Goal: Transaction & Acquisition: Purchase product/service

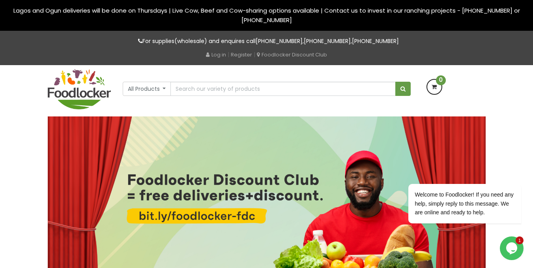
click at [214, 55] on link "Log in" at bounding box center [216, 54] width 20 height 7
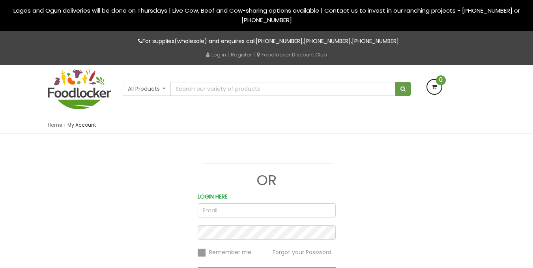
type input "[EMAIL_ADDRESS][DOMAIN_NAME]"
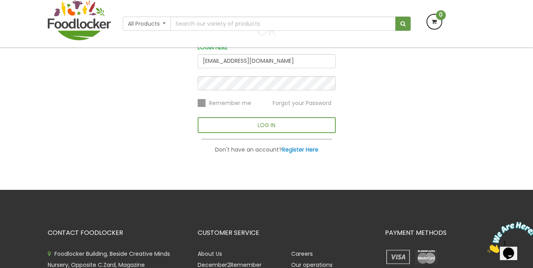
click at [204, 104] on label at bounding box center [202, 103] width 8 height 8
click at [0, 0] on input "checkbox" at bounding box center [0, 0] width 0 height 0
click at [204, 104] on label at bounding box center [202, 103] width 8 height 8
click at [0, 0] on input "checkbox" at bounding box center [0, 0] width 0 height 0
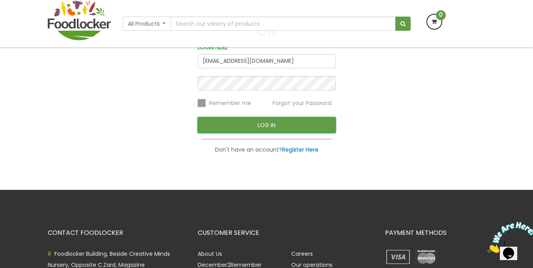
click at [220, 123] on button "LOG IN" at bounding box center [267, 125] width 138 height 16
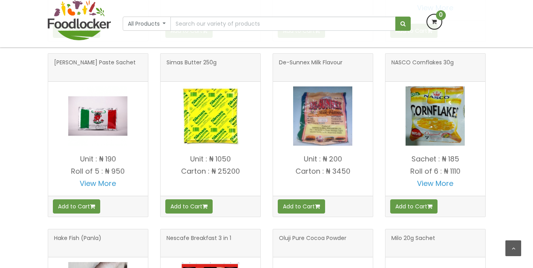
scroll to position [547, 0]
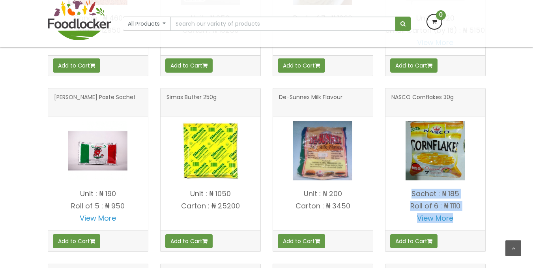
drag, startPoint x: 498, startPoint y: 142, endPoint x: 479, endPoint y: 268, distance: 127.2
click at [501, 150] on div "OUR PRODUCTS Guinea corn" at bounding box center [266, 163] width 533 height 615
drag, startPoint x: 496, startPoint y: 206, endPoint x: 496, endPoint y: 212, distance: 5.5
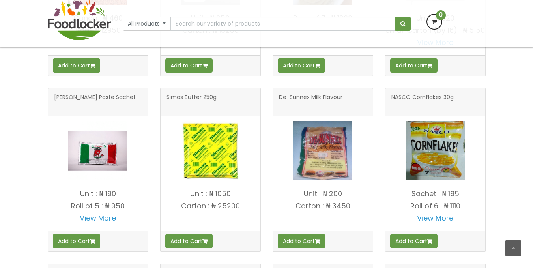
click at [496, 212] on div "OUR PRODUCTS Guinea corn" at bounding box center [266, 163] width 533 height 615
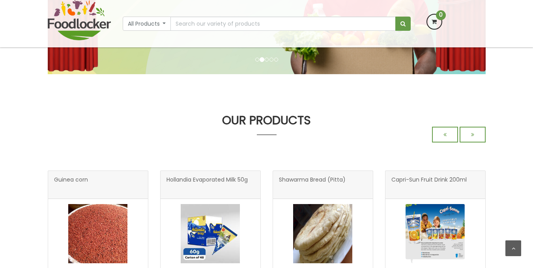
scroll to position [0, 0]
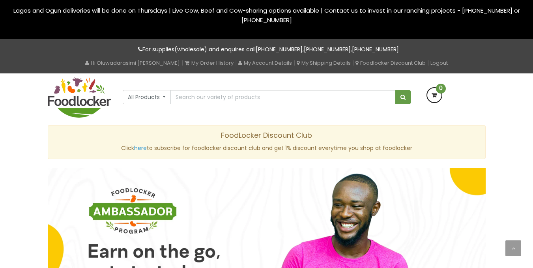
click at [71, 180] on img at bounding box center [267, 260] width 438 height 184
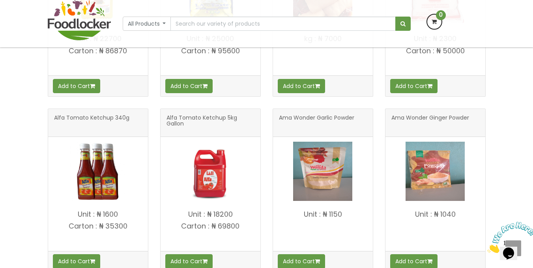
scroll to position [463, 0]
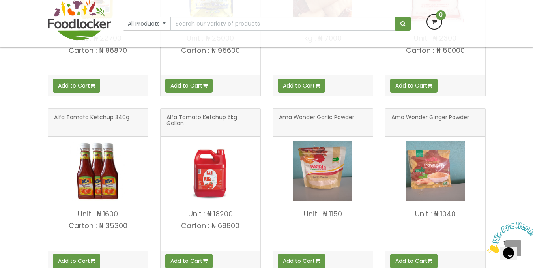
click at [187, 119] on span "Alfa Tomato Ketchup 5kg Gallon" at bounding box center [211, 122] width 88 height 16
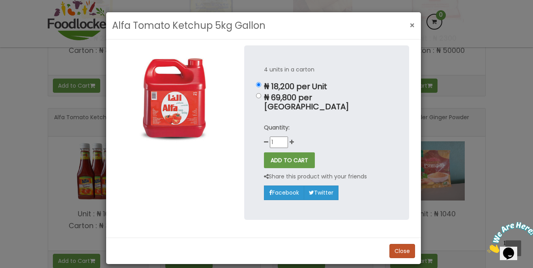
click at [411, 25] on span "×" at bounding box center [413, 25] width 6 height 11
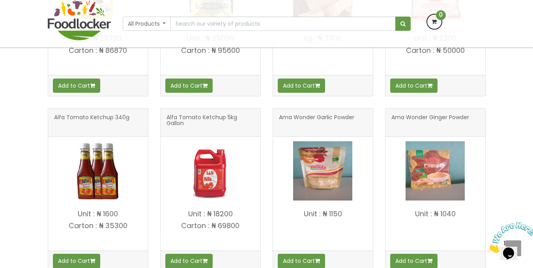
click at [267, 114] on div "Ama Wonder Garlic Powder Unit : ₦ 1150" at bounding box center [323, 196] width 112 height 176
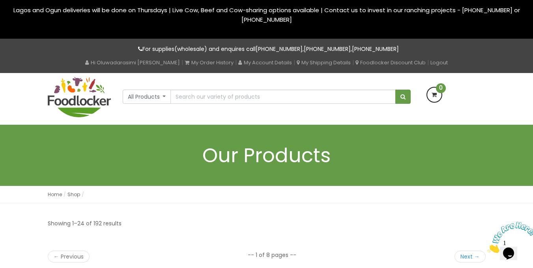
scroll to position [0, 0]
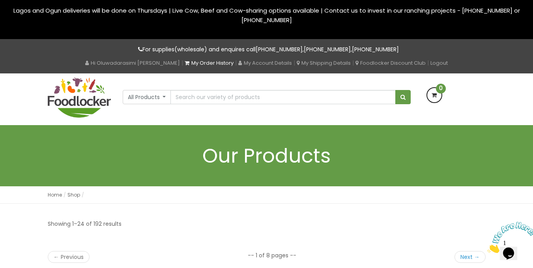
click at [229, 63] on link "My Order History" at bounding box center [209, 62] width 49 height 7
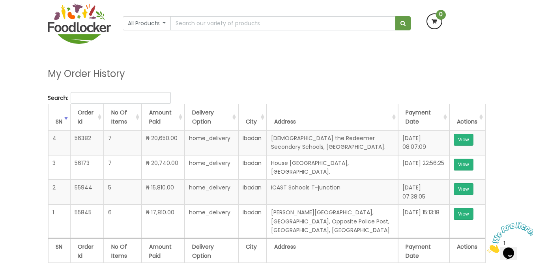
scroll to position [73, 0]
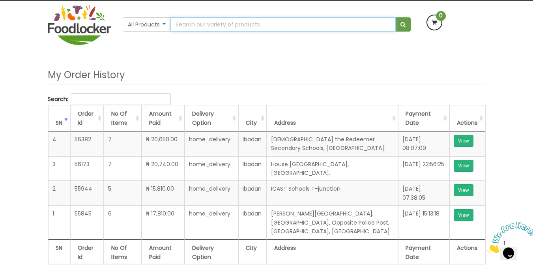
click at [215, 24] on input "text" at bounding box center [282, 24] width 225 height 14
type input "Checkers custard (Vanilla Flavour) - 400g"
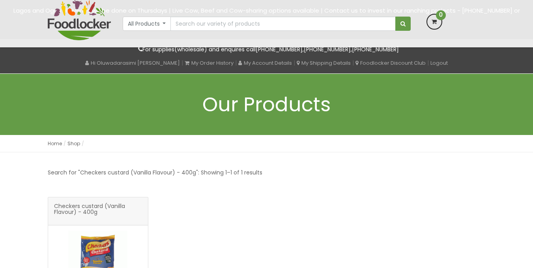
scroll to position [146, 0]
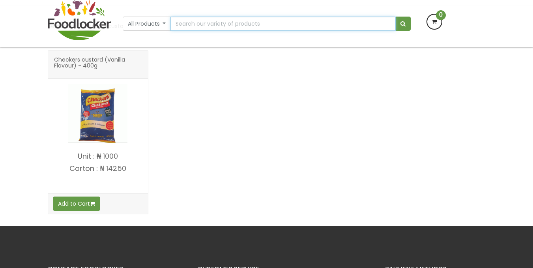
click at [256, 28] on input "text" at bounding box center [282, 24] width 225 height 14
type input "custard"
click at [395, 17] on button "submit" at bounding box center [402, 24] width 15 height 14
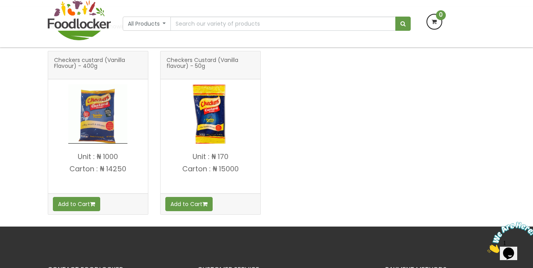
scroll to position [147, 0]
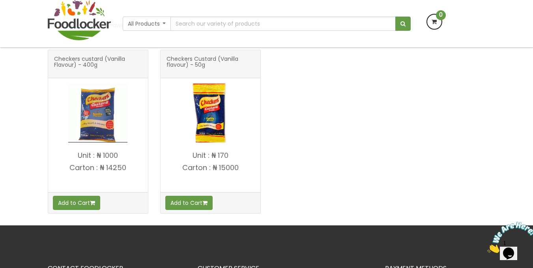
click at [206, 135] on img at bounding box center [210, 112] width 59 height 59
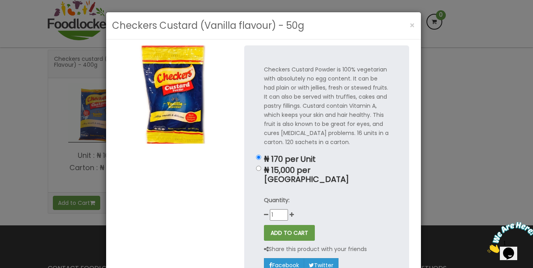
click at [323, 143] on p "Checkers Custard Powder is 100% vegetarian with absolutely no egg content. It c…" at bounding box center [326, 106] width 125 height 82
drag, startPoint x: 202, startPoint y: 184, endPoint x: 202, endPoint y: 203, distance: 18.9
click at [202, 202] on div at bounding box center [175, 174] width 126 height 258
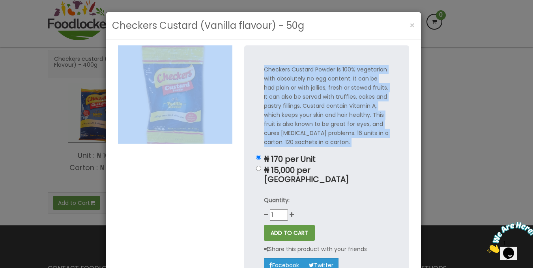
drag, startPoint x: 238, startPoint y: 154, endPoint x: 205, endPoint y: 140, distance: 35.7
click at [205, 140] on div "Checkers Custard Powder is 100% vegetarian with absolutely no egg content. It c…" at bounding box center [263, 174] width 303 height 258
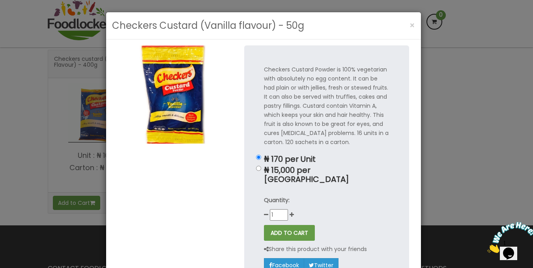
click at [338, 182] on div "Checkers Custard Powder is 100% vegetarian with absolutely no egg content. It c…" at bounding box center [326, 168] width 165 height 247
click at [445, 166] on div "Checkers Custard (Vanilla flavour) - 50g × Checkers Custard Powder is 100% vege…" at bounding box center [266, 134] width 533 height 268
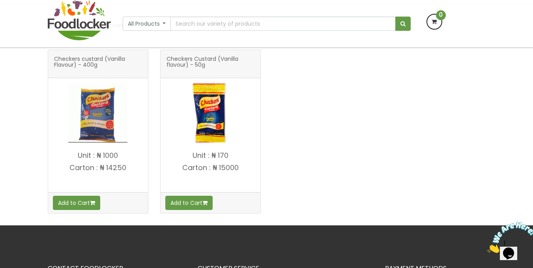
click at [103, 131] on img at bounding box center [97, 112] width 59 height 59
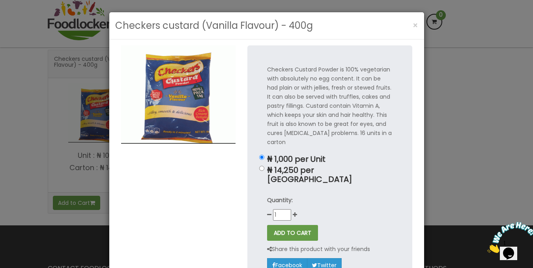
click at [451, 173] on div "Checkers custard (Vanilla Flavour) - 400g × Checkers Custard Powder is 100% veg…" at bounding box center [266, 134] width 533 height 268
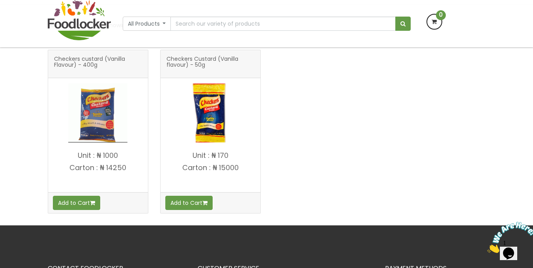
scroll to position [0, 0]
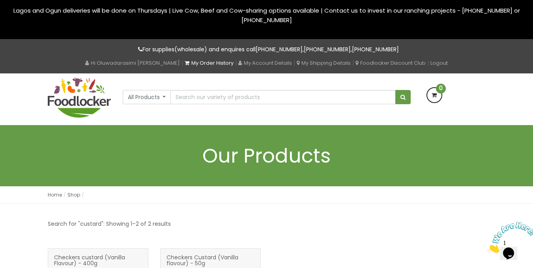
click at [223, 64] on link "My Order History" at bounding box center [209, 62] width 49 height 7
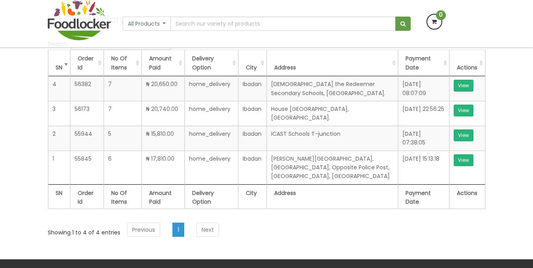
scroll to position [77, 0]
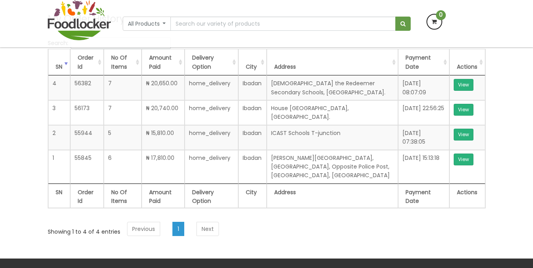
drag, startPoint x: 0, startPoint y: 0, endPoint x: 539, endPoint y: 78, distance: 544.2
click at [533, 78] on html "Lagos and Ogun deliveries will be done on Thursdays | Live Cow, Beef and Cow-sh…" at bounding box center [266, 202] width 533 height 558
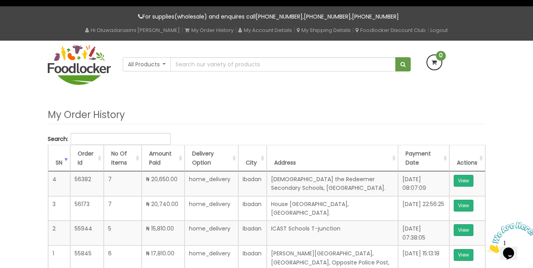
scroll to position [28, 0]
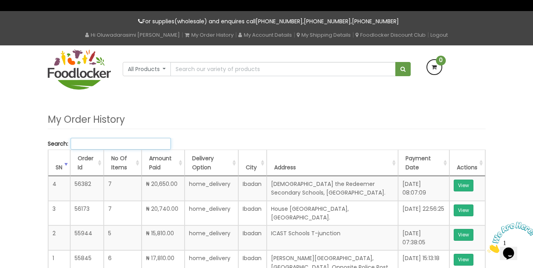
click at [106, 147] on input "Search:" at bounding box center [121, 144] width 100 height 12
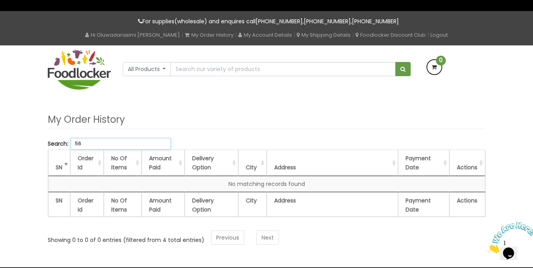
type input "5"
type input "g"
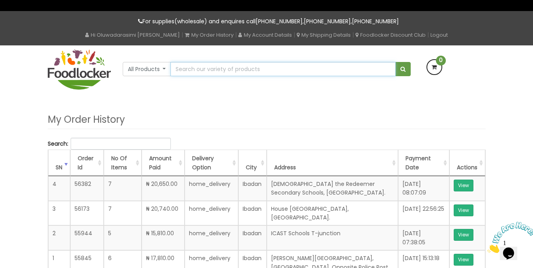
click at [265, 71] on input "text" at bounding box center [282, 69] width 225 height 14
type input "golden morn"
click at [395, 62] on button "submit" at bounding box center [402, 69] width 15 height 14
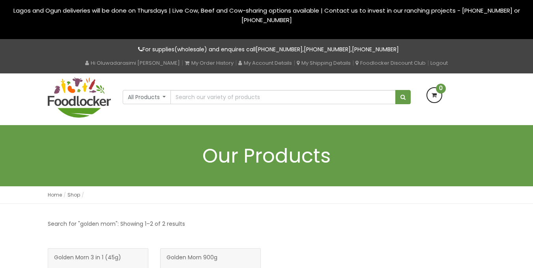
click at [136, 54] on div "For supplies(wholesale) and enquires call +234 903 1787 037 , +234 814 364 2387…" at bounding box center [267, 51] width 450 height 13
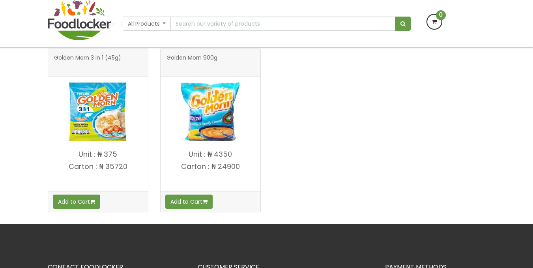
scroll to position [148, 0]
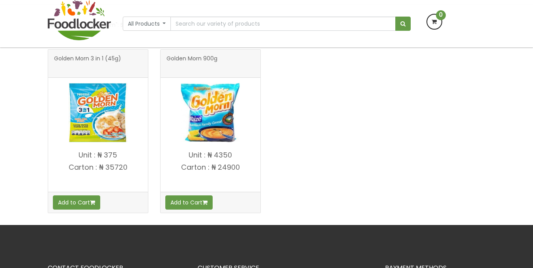
click at [99, 129] on img at bounding box center [97, 112] width 59 height 59
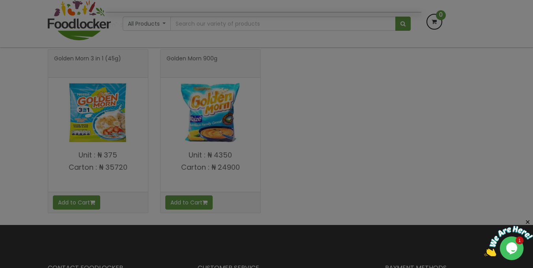
scroll to position [0, 0]
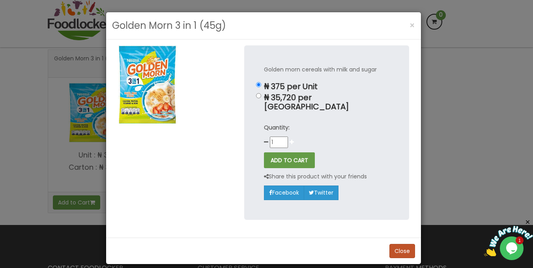
click at [292, 139] on icon at bounding box center [292, 142] width 4 height 6
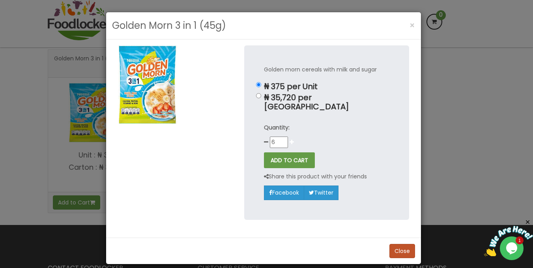
click at [292, 139] on icon at bounding box center [292, 142] width 4 height 6
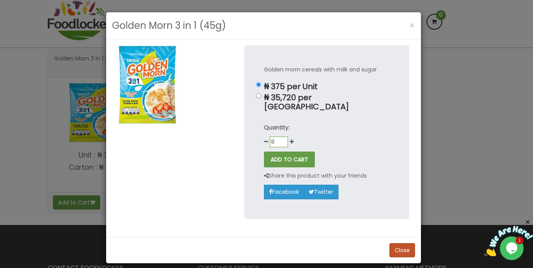
click at [285, 137] on input "8" at bounding box center [279, 142] width 18 height 11
click at [284, 137] on input "9" at bounding box center [279, 142] width 18 height 11
click at [284, 137] on input "10" at bounding box center [279, 142] width 18 height 11
click at [284, 137] on input "11" at bounding box center [279, 142] width 18 height 11
click at [284, 137] on input "12" at bounding box center [279, 142] width 18 height 11
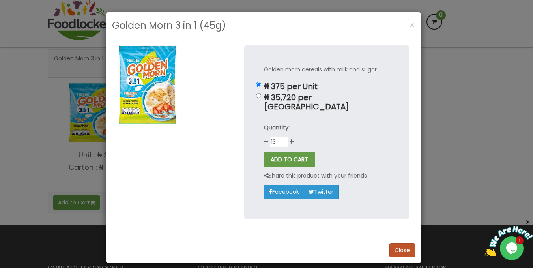
click at [284, 137] on input "13" at bounding box center [279, 142] width 18 height 11
click at [284, 137] on input "21" at bounding box center [279, 142] width 18 height 11
click at [284, 137] on input "20" at bounding box center [279, 142] width 18 height 11
click at [284, 137] on input "19" at bounding box center [279, 142] width 18 height 11
type input "18"
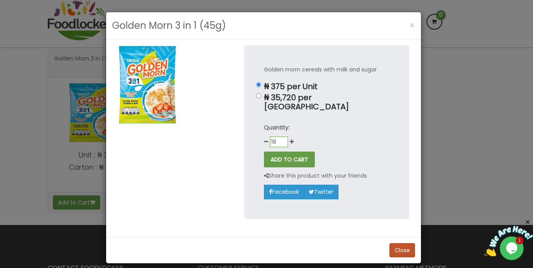
click at [284, 137] on input "18" at bounding box center [279, 142] width 18 height 11
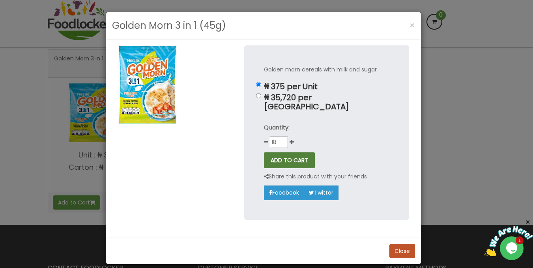
click at [287, 154] on button "ADD TO CART" at bounding box center [289, 160] width 51 height 16
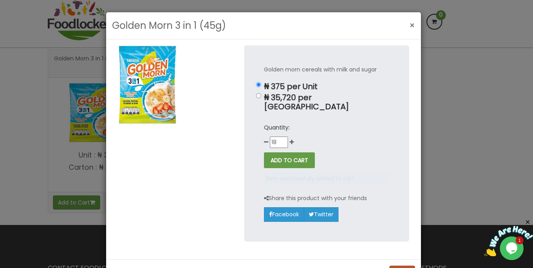
click at [412, 23] on span "×" at bounding box center [413, 25] width 6 height 11
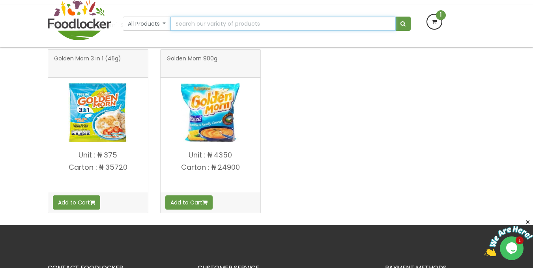
click at [205, 26] on input "text" at bounding box center [282, 24] width 225 height 14
type input "cornflakes"
click at [395, 17] on button "submit" at bounding box center [402, 24] width 15 height 14
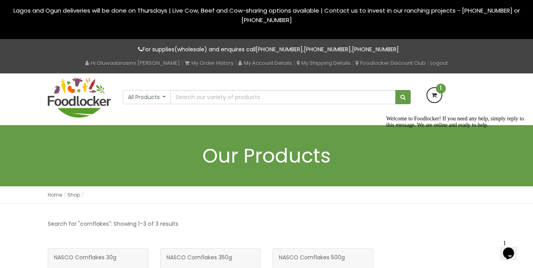
click at [0, 92] on div "All Products All Products Baby Food Baking Biscuit Cereals Condiments Drinks" at bounding box center [266, 98] width 533 height 51
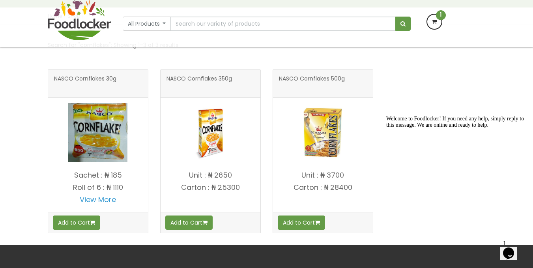
scroll to position [129, 0]
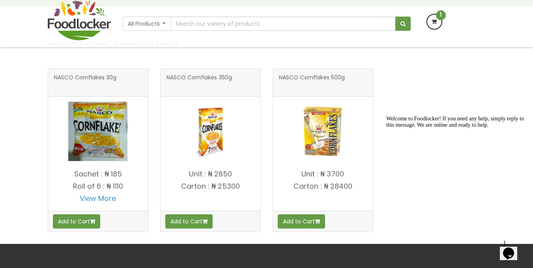
click at [109, 187] on p "Roll of 6 : ₦ 1110" at bounding box center [98, 186] width 100 height 8
click at [101, 157] on img at bounding box center [97, 131] width 59 height 59
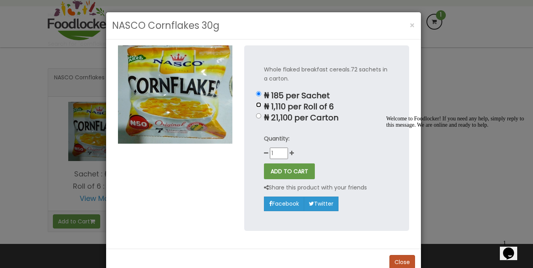
click at [256, 105] on input "₦ 1,110 per Roll of 6" at bounding box center [258, 104] width 5 height 5
radio input "true"
click at [290, 152] on icon at bounding box center [292, 153] width 4 height 6
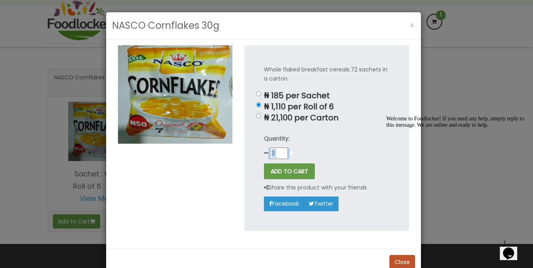
type input "4"
click at [259, 138] on div "Whole flaked breakfast cereals.72 sachets in a carton. ₦ 185 per Sachet ₦ 1,110…" at bounding box center [326, 137] width 165 height 185
click at [283, 173] on button "ADD TO CART" at bounding box center [289, 171] width 51 height 16
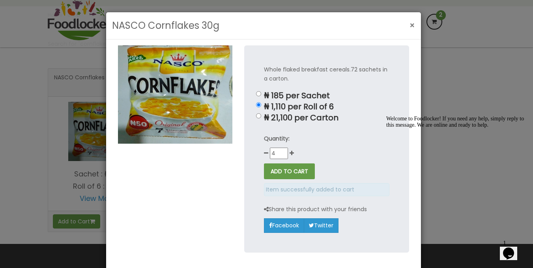
click at [412, 28] on button "×" at bounding box center [412, 25] width 13 height 16
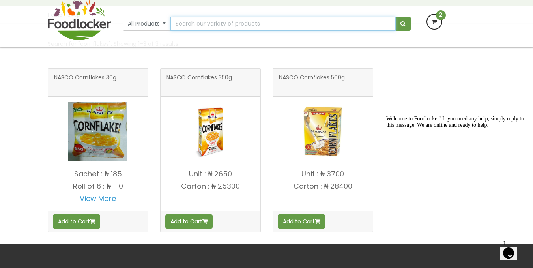
click at [210, 23] on input "text" at bounding box center [282, 24] width 225 height 14
type input "dano"
click at [395, 17] on button "submit" at bounding box center [402, 24] width 15 height 14
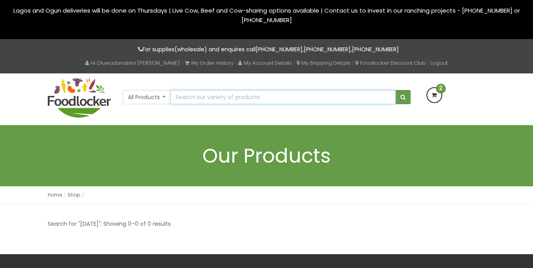
click at [191, 91] on input "text" at bounding box center [282, 97] width 225 height 14
type input "D"
type input "milk"
click at [395, 90] on button "submit" at bounding box center [402, 97] width 15 height 14
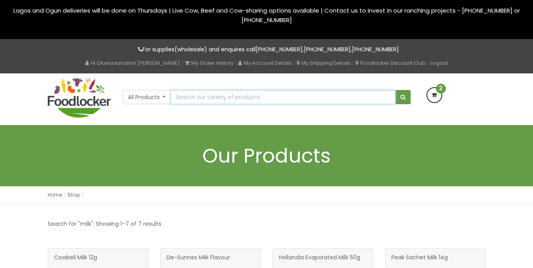
click at [373, 93] on input "text" at bounding box center [282, 97] width 225 height 14
type input "c"
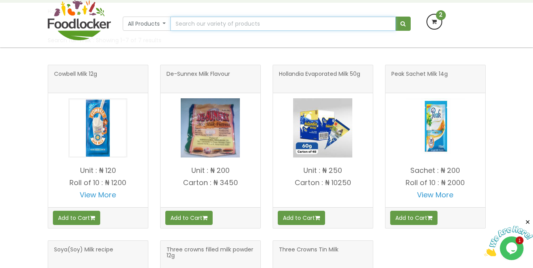
scroll to position [126, 0]
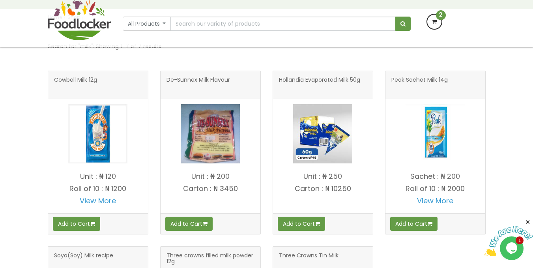
click at [447, 176] on p "Sachet : ₦ 200" at bounding box center [436, 176] width 100 height 8
click at [438, 135] on img at bounding box center [435, 133] width 59 height 59
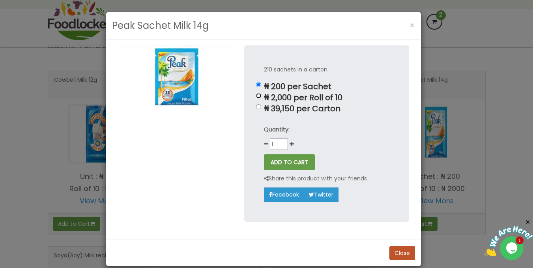
click at [256, 96] on input "₦ 2,000 per Roll of 10" at bounding box center [258, 95] width 5 height 5
radio input "true"
click at [290, 144] on icon at bounding box center [292, 144] width 4 height 6
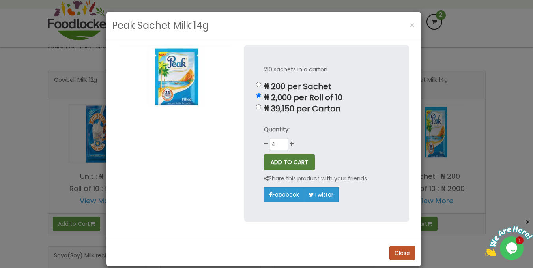
click at [290, 162] on button "ADD TO CART" at bounding box center [289, 162] width 51 height 16
click at [325, 132] on p "Quantity:" at bounding box center [326, 129] width 125 height 9
click at [264, 144] on icon at bounding box center [266, 144] width 4 height 6
type input "3"
click at [283, 163] on button "ADD TO CART" at bounding box center [289, 162] width 51 height 16
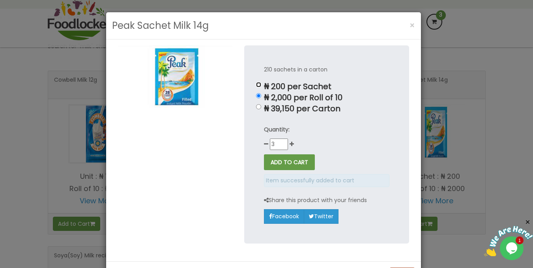
click at [256, 84] on input "₦ 200 per Sachet" at bounding box center [258, 84] width 5 height 5
radio input "true"
click at [290, 142] on icon at bounding box center [292, 144] width 4 height 6
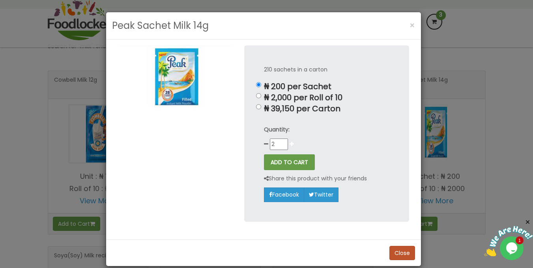
click at [290, 142] on icon at bounding box center [292, 144] width 4 height 6
click at [290, 144] on icon at bounding box center [292, 144] width 4 height 6
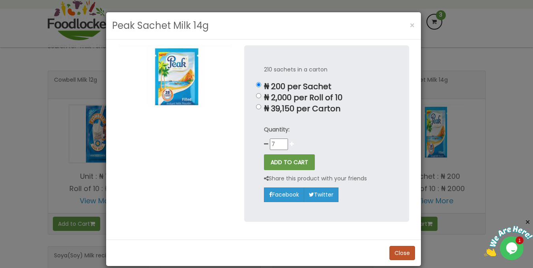
click at [290, 144] on icon at bounding box center [292, 144] width 4 height 6
type input "10"
click at [290, 213] on div "210 sachets in a carton ₦ 200 per Sachet ₦ 2,000 per Roll of 10 ₦ 39,150 per Ca…" at bounding box center [326, 133] width 165 height 176
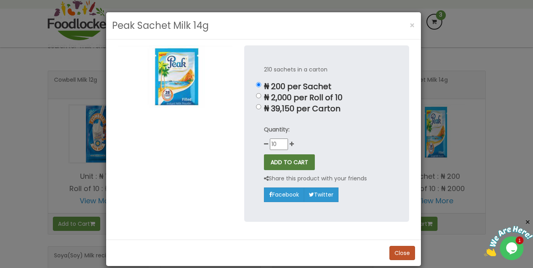
click at [294, 164] on button "ADD TO CART" at bounding box center [289, 162] width 51 height 16
click at [256, 95] on input "₦ 2,000 per Roll of 10" at bounding box center [258, 95] width 5 height 5
radio input "true"
type input "1"
click at [282, 160] on button "ADD TO CART" at bounding box center [289, 162] width 51 height 16
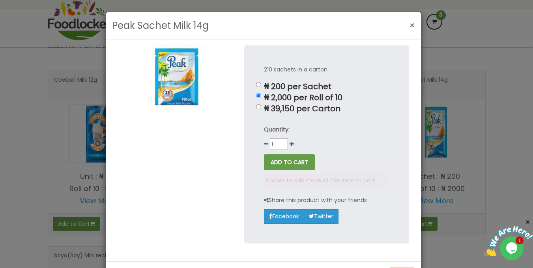
click at [411, 23] on span "×" at bounding box center [413, 25] width 6 height 11
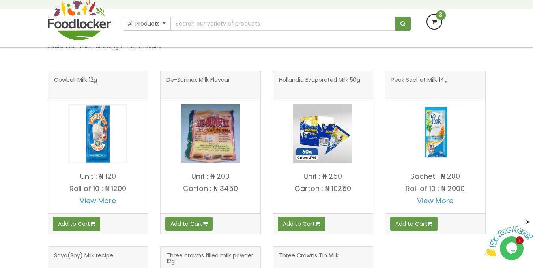
click at [433, 21] on icon at bounding box center [434, 22] width 14 height 14
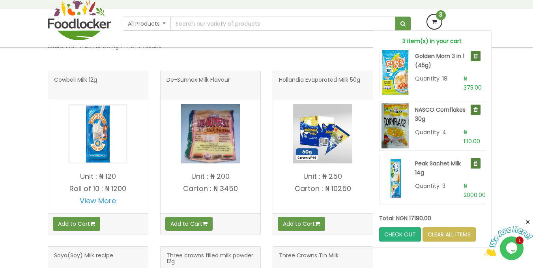
scroll to position [2, 0]
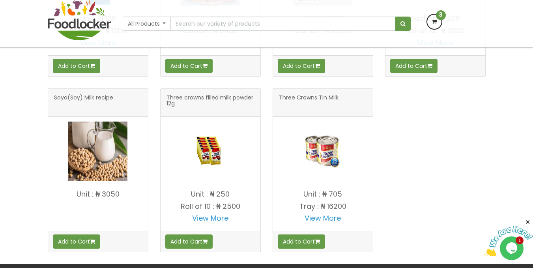
scroll to position [281, 0]
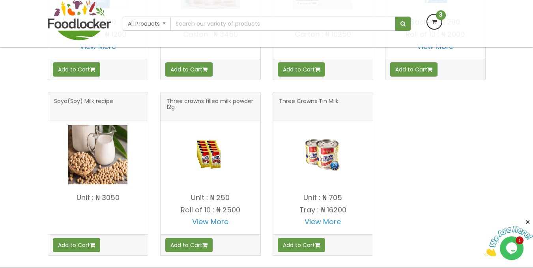
click at [206, 163] on img at bounding box center [210, 154] width 59 height 59
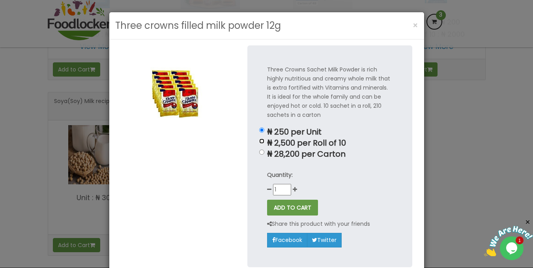
click at [259, 140] on input "₦ 2,500 per Roll of 10" at bounding box center [261, 140] width 5 height 5
radio input "true"
click at [280, 212] on button "ADD TO CART" at bounding box center [292, 208] width 51 height 16
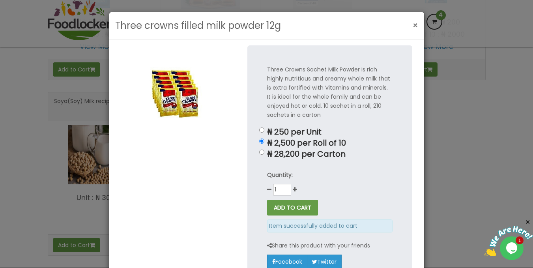
click at [413, 24] on span "×" at bounding box center [416, 25] width 6 height 11
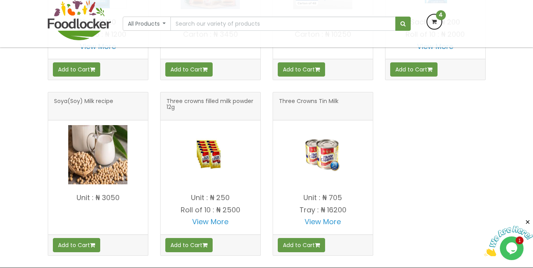
click at [434, 22] on icon at bounding box center [434, 22] width 14 height 14
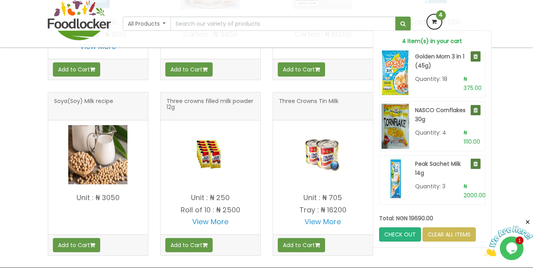
click at [495, 103] on div "Search for "milk": Showing 1–7 of 7 results Cowbell Milk 12g View More Add to C…" at bounding box center [266, 181] width 533 height 618
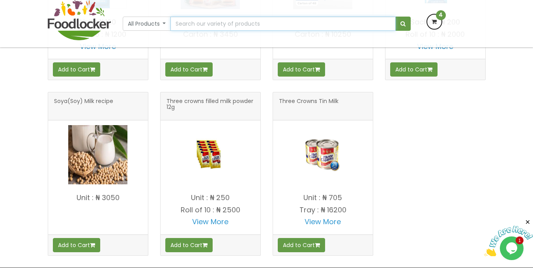
click at [310, 21] on input "text" at bounding box center [282, 24] width 225 height 14
type input "milo"
click at [395, 17] on button "submit" at bounding box center [402, 24] width 15 height 14
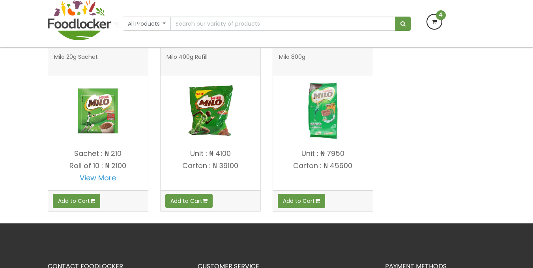
scroll to position [149, 0]
click at [106, 151] on p "Sachet : ₦ 210" at bounding box center [98, 154] width 100 height 8
click at [106, 120] on img at bounding box center [97, 110] width 59 height 59
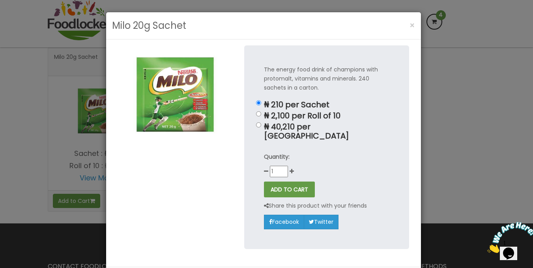
scroll to position [0, 0]
click at [257, 114] on div "The energy food drink of champions with protomalt, vitamins and minerals. 240 s…" at bounding box center [326, 146] width 165 height 203
click at [257, 114] on input "₦ 2,100 per Roll of 10" at bounding box center [258, 113] width 5 height 5
radio input "true"
click at [290, 168] on icon at bounding box center [292, 171] width 4 height 6
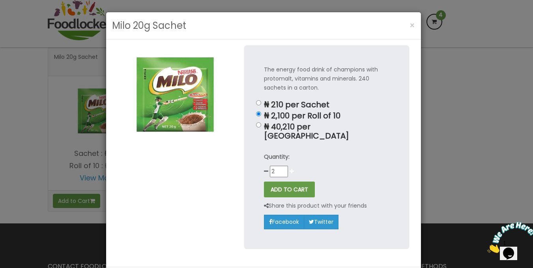
click at [290, 168] on icon at bounding box center [292, 171] width 4 height 6
type input "3"
click at [293, 182] on button "ADD TO CART" at bounding box center [289, 190] width 51 height 16
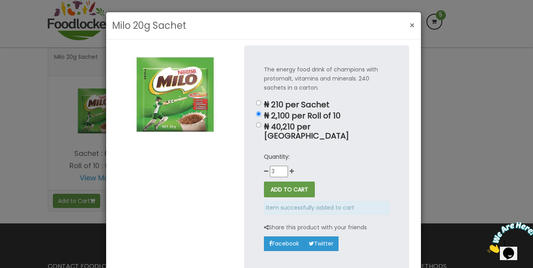
click at [410, 26] on span "×" at bounding box center [413, 25] width 6 height 11
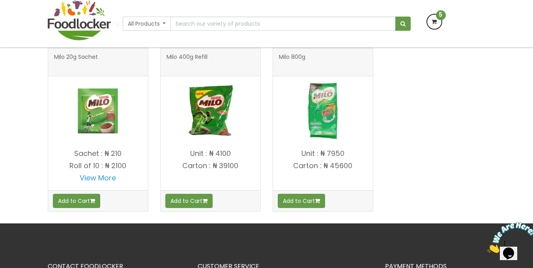
click at [430, 21] on icon at bounding box center [434, 22] width 14 height 14
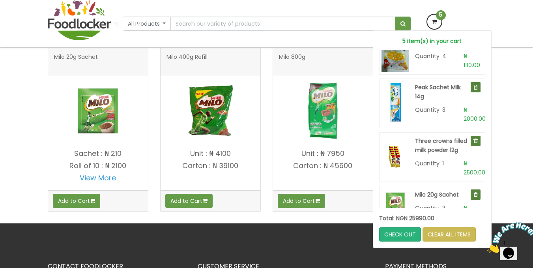
scroll to position [107, 0]
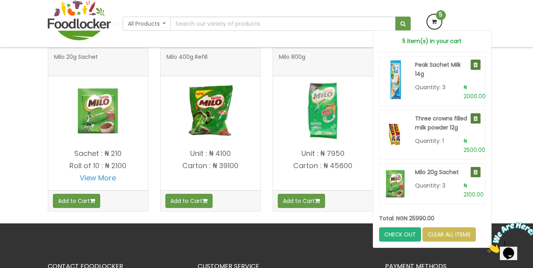
click at [503, 158] on div "Search for "milo": Showing 1–3 of 3 results Milo 20g Sachet View More Add to Ca…" at bounding box center [266, 224] width 533 height 442
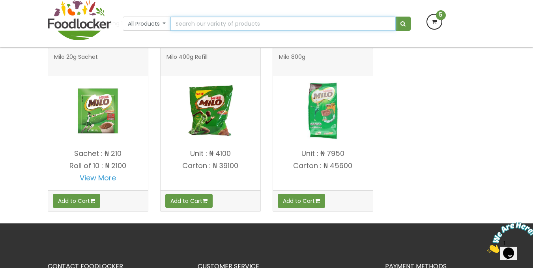
click at [209, 21] on input "text" at bounding box center [282, 24] width 225 height 14
type input "coco pops"
click at [395, 17] on button "submit" at bounding box center [402, 24] width 15 height 14
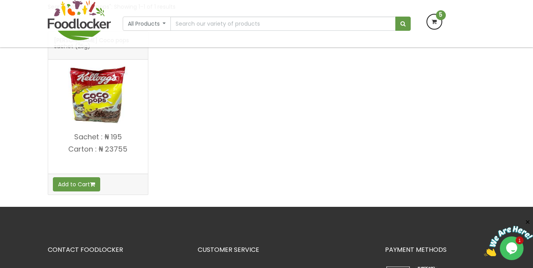
click at [98, 143] on h4 "Sachet : ₦ 195 [GEOGRAPHIC_DATA] : ₦ 23755" at bounding box center [98, 151] width 100 height 36
click at [106, 116] on img at bounding box center [97, 94] width 59 height 59
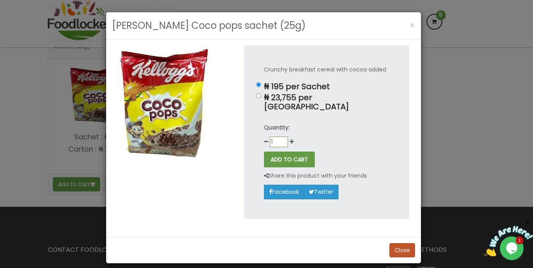
click at [275, 137] on input "1" at bounding box center [279, 142] width 18 height 11
drag, startPoint x: 275, startPoint y: 131, endPoint x: 270, endPoint y: 131, distance: 5.1
click at [270, 137] on input "1" at bounding box center [279, 142] width 18 height 11
type input "20"
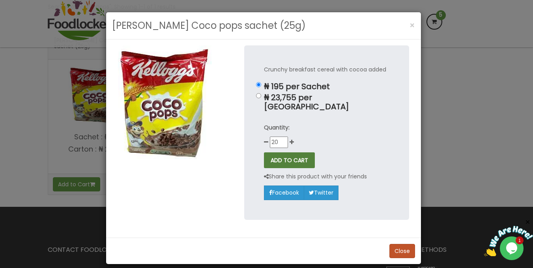
click at [296, 154] on button "ADD TO CART" at bounding box center [289, 160] width 51 height 16
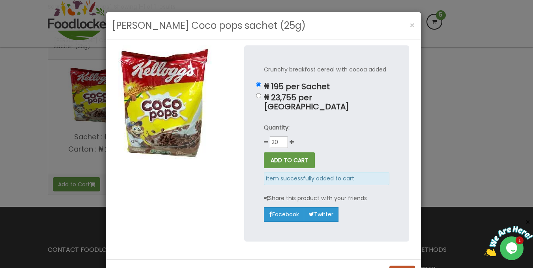
click at [458, 148] on div "[PERSON_NAME] Coco pops sachet (25g) × Crunchy breakfast cereal with cocoa adde…" at bounding box center [266, 134] width 533 height 268
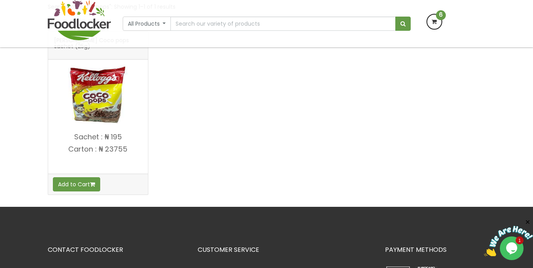
click at [442, 19] on span "6" at bounding box center [441, 15] width 10 height 10
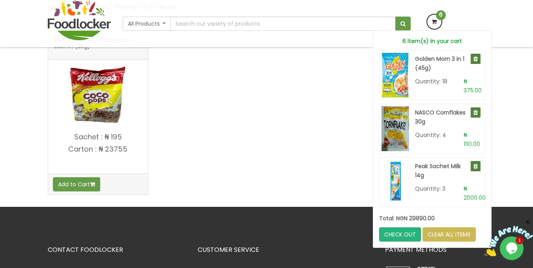
click at [301, 113] on div "[PERSON_NAME] Coco pops sachet (25g) Add to Cart" at bounding box center [267, 119] width 450 height 176
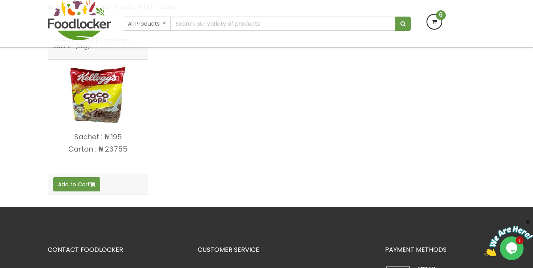
click at [275, 31] on div "All Products All Products Baby Food [GEOGRAPHIC_DATA] Biscuit Cereals Condiment…" at bounding box center [267, 21] width 288 height 19
click at [276, 24] on input "text" at bounding box center [282, 24] width 225 height 14
type input "custard"
click at [395, 17] on button "submit" at bounding box center [402, 24] width 15 height 14
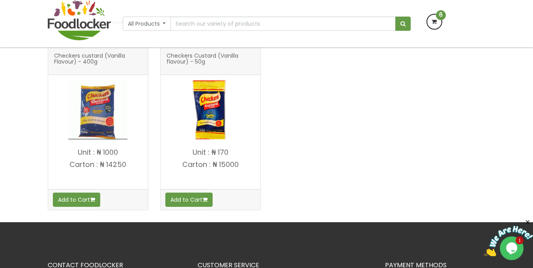
scroll to position [148, 0]
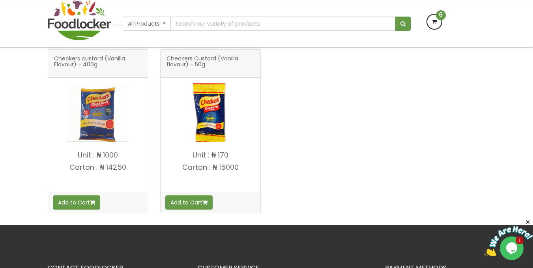
click at [209, 145] on div at bounding box center [211, 112] width 100 height 69
click at [214, 131] on img at bounding box center [210, 112] width 59 height 59
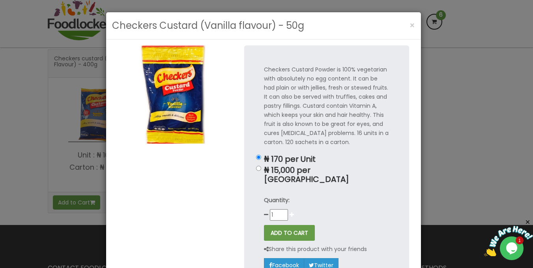
click at [290, 212] on icon at bounding box center [292, 215] width 4 height 6
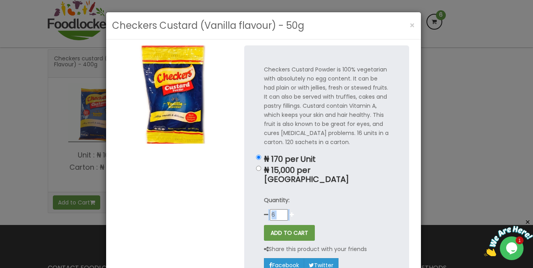
click at [290, 212] on icon at bounding box center [292, 215] width 4 height 6
type input "9"
click at [275, 209] on input "9" at bounding box center [279, 214] width 18 height 11
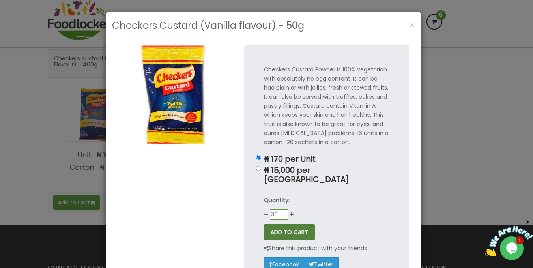
type input "36"
click at [279, 225] on button "ADD TO CART" at bounding box center [289, 233] width 51 height 16
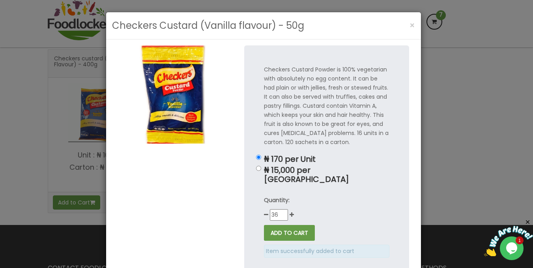
click at [492, 136] on div "Checkers Custard (Vanilla flavour) - 50g × Checkers Custard Powder is 100% vege…" at bounding box center [266, 134] width 533 height 268
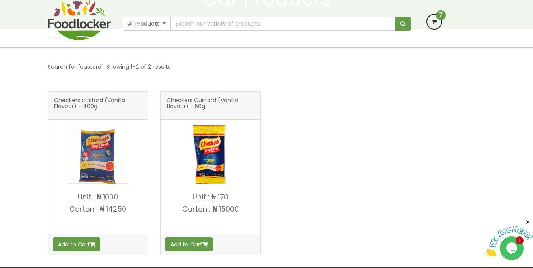
scroll to position [105, 0]
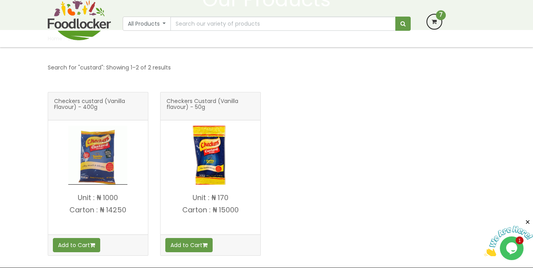
click at [434, 11] on div "7 7 item(s) in your cart Golden Morn 3 in 1 (45g)" at bounding box center [454, 17] width 75 height 26
click at [436, 21] on icon at bounding box center [434, 22] width 14 height 14
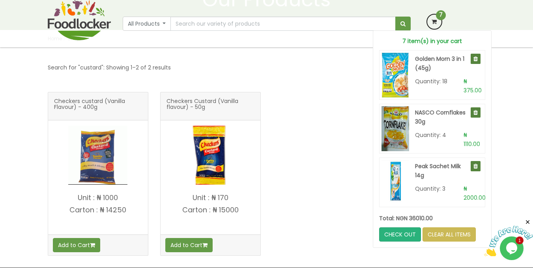
click at [341, 165] on div "Checkers custard (Vanilla Flavour) - 400g Add to Cart" at bounding box center [267, 180] width 450 height 176
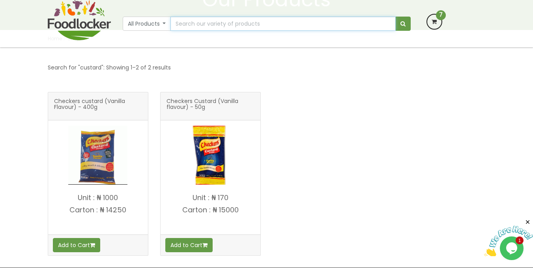
click at [218, 28] on input "text" at bounding box center [282, 24] width 225 height 14
type input "biscuit"
click at [395, 17] on button "submit" at bounding box center [402, 24] width 15 height 14
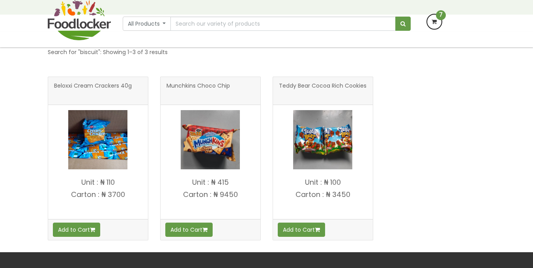
scroll to position [120, 0]
click at [88, 191] on p "Carton : ₦ 3700" at bounding box center [98, 195] width 100 height 8
click at [96, 156] on img at bounding box center [97, 139] width 59 height 59
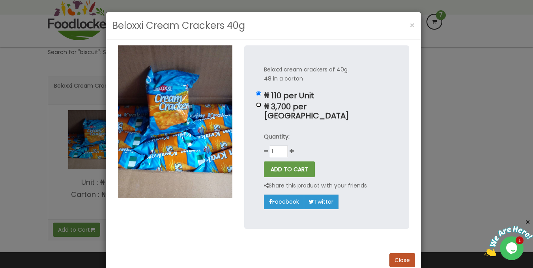
click at [257, 105] on input "₦ 3,700 per Carton" at bounding box center [258, 104] width 5 height 5
radio input "true"
click at [272, 163] on button "ADD TO CART" at bounding box center [289, 169] width 51 height 16
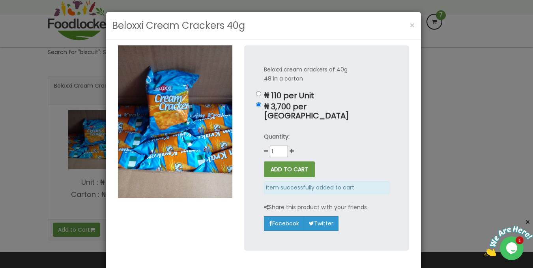
click at [444, 80] on div "Beloxxi Cream Crackers 40g × Beloxxi cream crackers of 40g. 48 in a carton ₦ 11…" at bounding box center [266, 134] width 533 height 268
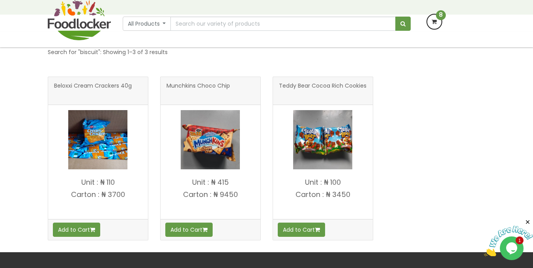
click at [430, 30] on div "All Products All Products Baby Food Baking Biscuit" at bounding box center [267, 23] width 450 height 47
click at [438, 25] on icon at bounding box center [434, 22] width 14 height 14
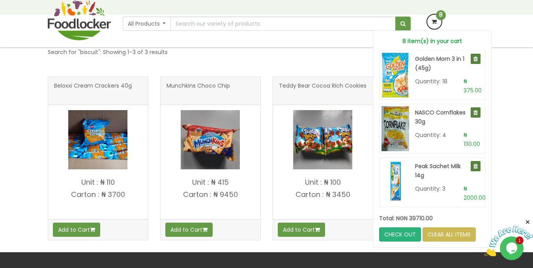
click at [515, 112] on div "Search for "biscuit": Showing 1–3 of 3 results Beloxxi Cream Crackers 40g" at bounding box center [266, 253] width 533 height 442
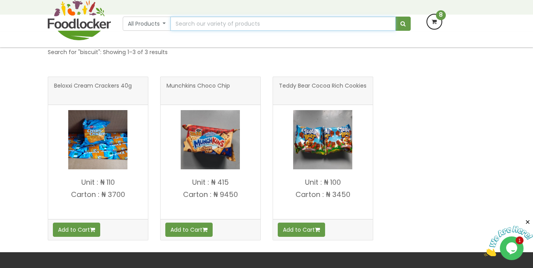
click at [227, 24] on input "text" at bounding box center [282, 24] width 225 height 14
type input "[PERSON_NAME]"
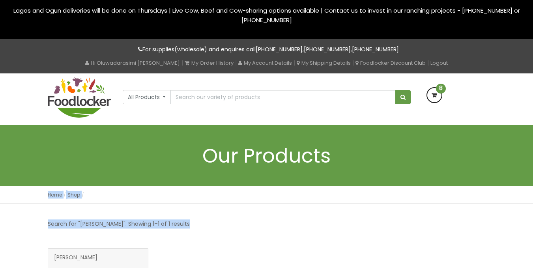
click at [433, 154] on h1 "Our Products" at bounding box center [267, 156] width 438 height 22
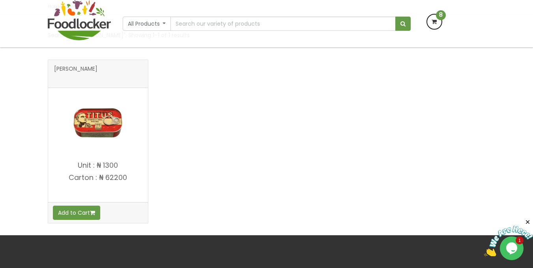
click at [89, 136] on img at bounding box center [97, 122] width 59 height 59
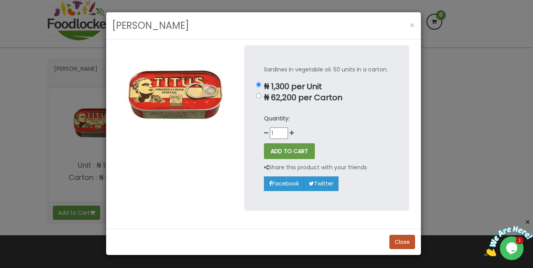
click at [438, 18] on div "Titus Sardines × Sardines in vegetable oil. 50 units in a carton. ₦ 1,300 per U…" at bounding box center [266, 134] width 533 height 268
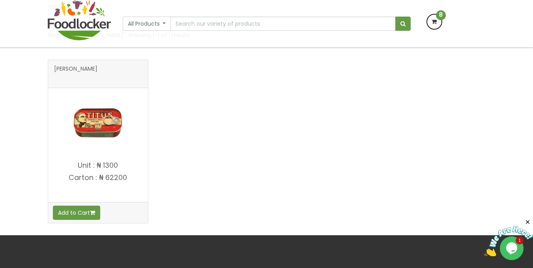
click at [438, 21] on icon at bounding box center [434, 22] width 14 height 14
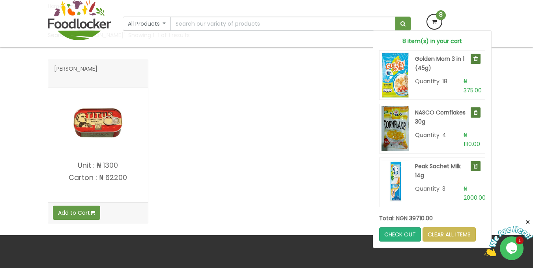
click at [305, 148] on div "[PERSON_NAME]" at bounding box center [267, 148] width 450 height 176
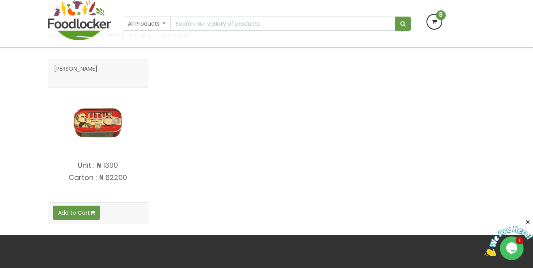
click at [100, 126] on img at bounding box center [97, 122] width 59 height 59
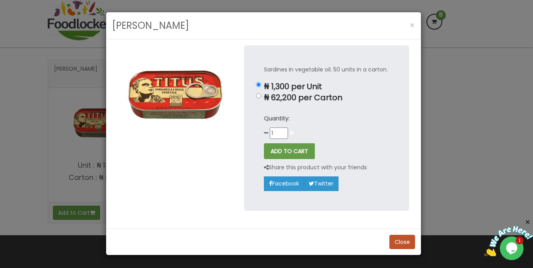
click at [290, 132] on icon at bounding box center [292, 133] width 4 height 6
type input "4"
click at [292, 155] on button "ADD TO CART" at bounding box center [289, 151] width 51 height 16
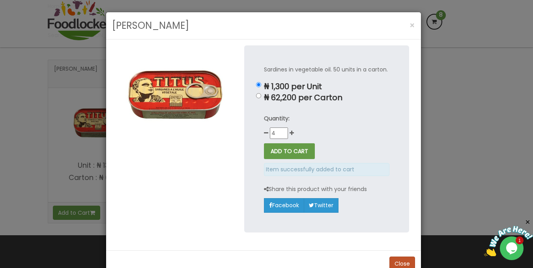
click at [464, 150] on div "Titus Sardines × Sardines in vegetable oil. 50 units in a carton. ₦ 1,300 per U…" at bounding box center [266, 134] width 533 height 268
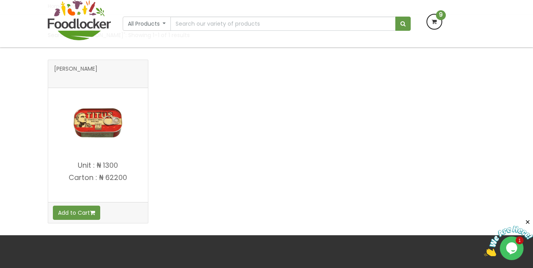
click at [435, 25] on icon at bounding box center [434, 22] width 14 height 14
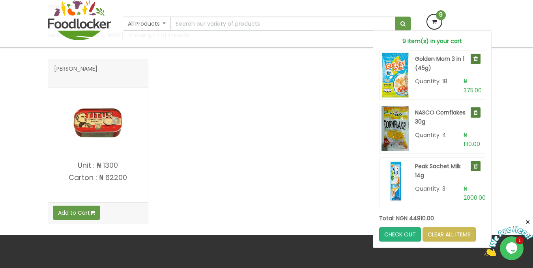
click at [332, 178] on div "[PERSON_NAME]" at bounding box center [267, 148] width 450 height 176
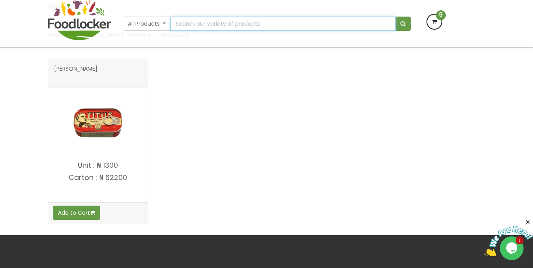
click at [205, 29] on input "text" at bounding box center [282, 24] width 225 height 14
type input "hollandia"
click at [395, 17] on button "submit" at bounding box center [402, 24] width 15 height 14
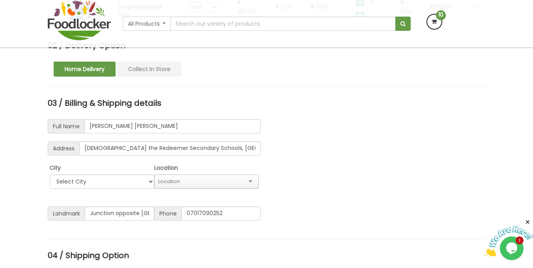
scroll to position [708, 0]
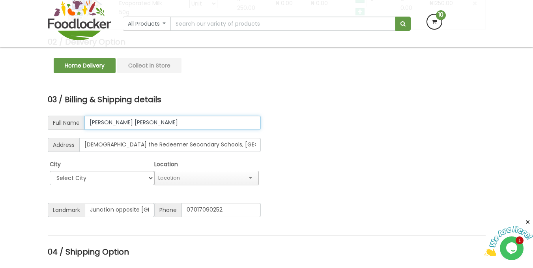
click at [174, 122] on input "Mr Oyedeji Oyekanmi Samuel" at bounding box center [172, 123] width 176 height 14
type input "M"
type input "Jeremiah Soyombo"
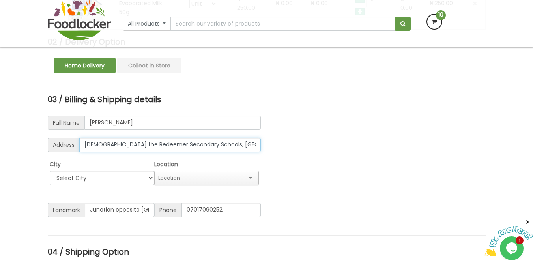
click at [224, 148] on input "Christ the Redeemer Secondary Schools, Molete." at bounding box center [170, 145] width 182 height 14
type input "C"
type input "House 003, Lane 20, Elebu Road, Off Alao Akala Expressway, Ibadan."
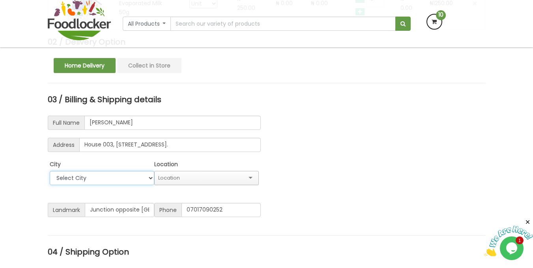
select select "Ibadan"
click at [195, 172] on div at bounding box center [206, 178] width 105 height 14
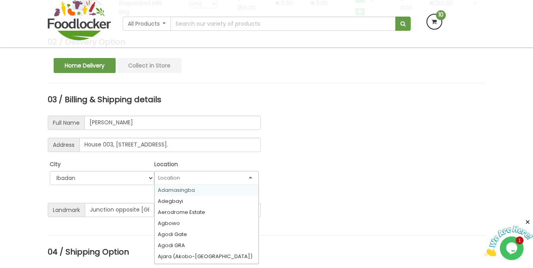
type input "e"
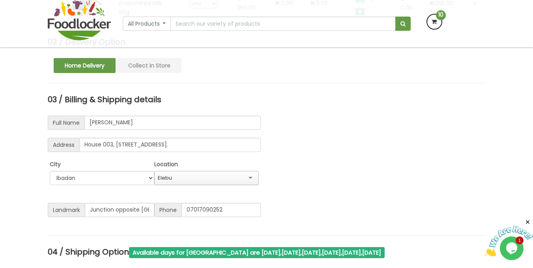
scroll to position [0, 0]
click at [147, 206] on input "Junction opposite St. Anne's school, Molete" at bounding box center [119, 210] width 69 height 14
type input "e"
type input "Commodore guest house"
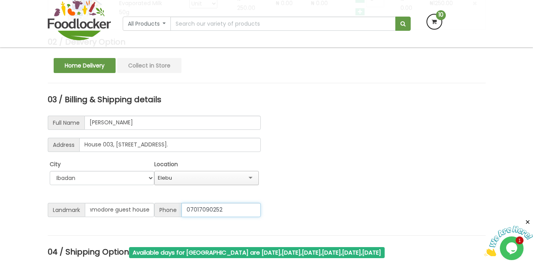
click at [227, 211] on input "07017090252" at bounding box center [221, 210] width 79 height 14
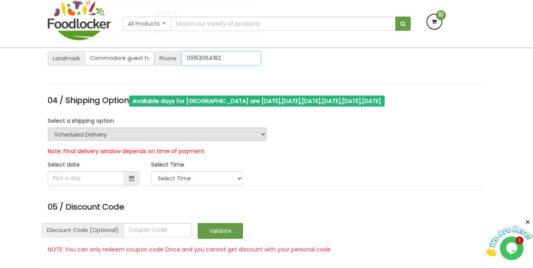
scroll to position [866, 0]
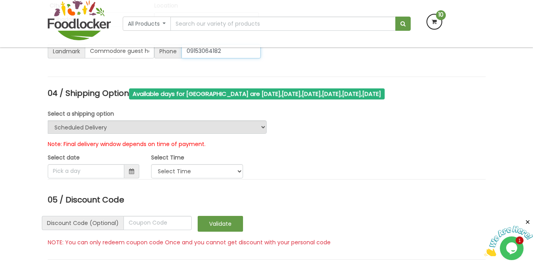
type input "09153064182"
click at [234, 125] on select "Urgent Scheduled Delivery" at bounding box center [157, 126] width 219 height 13
click at [48, 120] on select "Urgent Scheduled Delivery" at bounding box center [157, 126] width 219 height 13
click at [129, 172] on span at bounding box center [131, 171] width 5 height 6
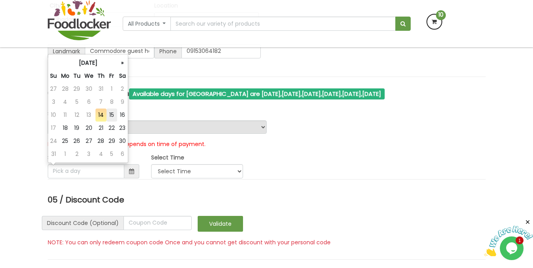
click at [113, 116] on td "15" at bounding box center [112, 115] width 11 height 13
type input "[DATE]"
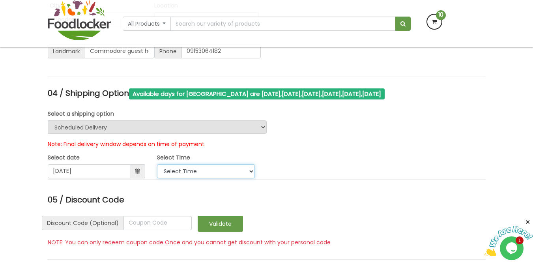
click at [174, 170] on select "Select Time 9:00 AM - 11:00 AM 11:00 AM - 1:00 PM 1:00 PM - 3:00 PM 3:00 PM - 5…" at bounding box center [206, 171] width 98 height 14
select select "5"
click at [157, 164] on select "Select Time 9:00 AM - 11:00 AM 11:00 AM - 1:00 PM 1:00 PM - 3:00 PM 3:00 PM - 5…" at bounding box center [206, 171] width 98 height 14
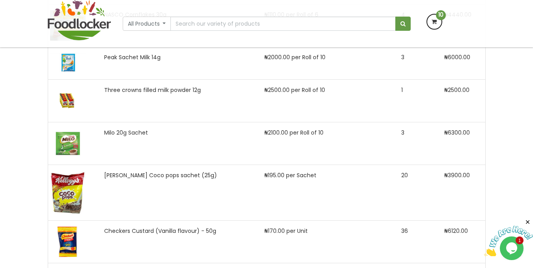
scroll to position [1238, 0]
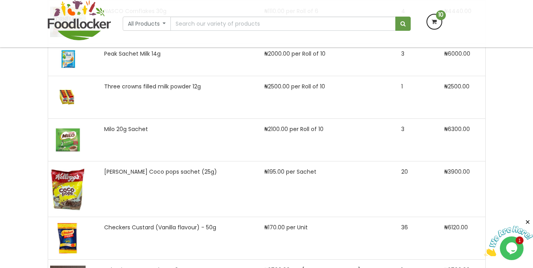
click at [434, 21] on icon at bounding box center [434, 22] width 14 height 14
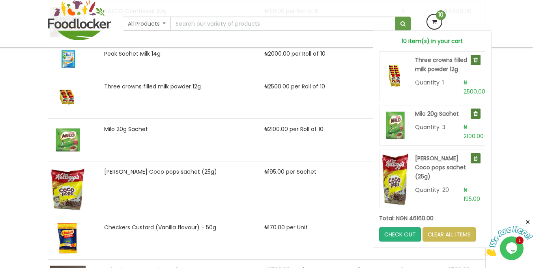
scroll to position [191, 0]
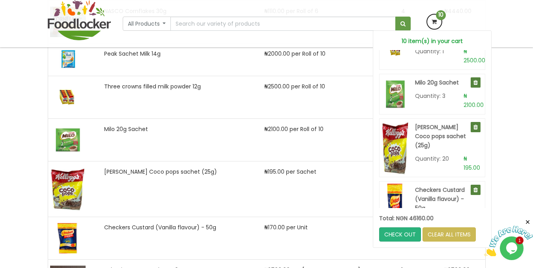
click at [473, 83] on icon at bounding box center [475, 83] width 4 height 6
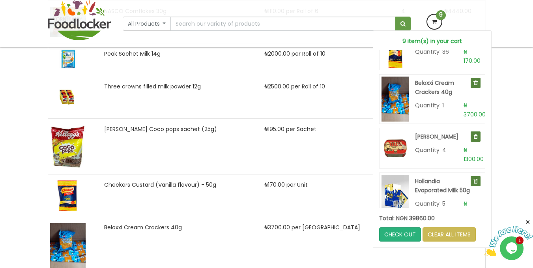
scroll to position [340, 0]
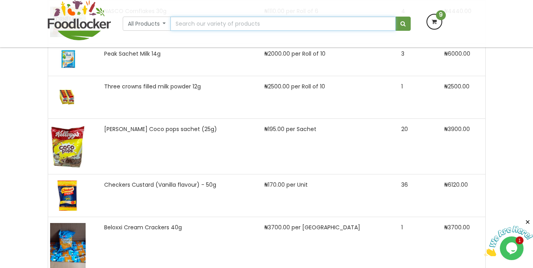
click at [247, 27] on input "text" at bounding box center [282, 24] width 225 height 14
type input "milo"
click at [395, 17] on button "submit" at bounding box center [402, 24] width 15 height 14
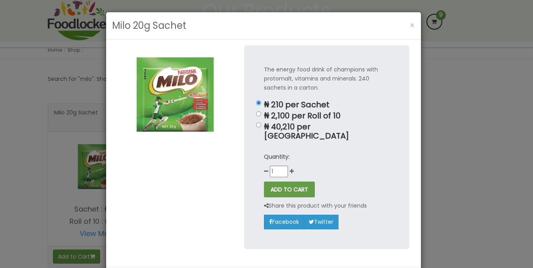
scroll to position [94, 0]
click at [258, 115] on input "₦ 2,100 per Roll of 10" at bounding box center [258, 113] width 5 height 5
radio input "true"
click at [289, 159] on div "Quantity: 1" at bounding box center [326, 164] width 125 height 25
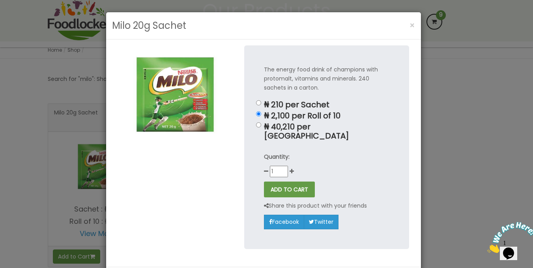
click at [289, 159] on div "Quantity: 1" at bounding box center [326, 164] width 125 height 25
click at [290, 168] on icon at bounding box center [292, 171] width 4 height 6
type input "2"
click at [288, 182] on button "ADD TO CART" at bounding box center [289, 190] width 51 height 16
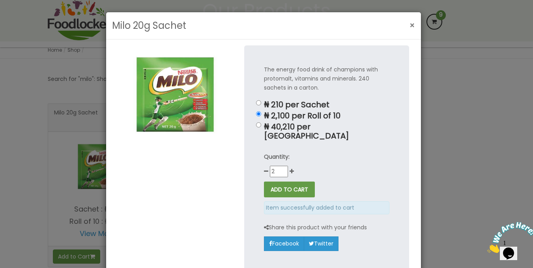
click at [410, 27] on span "×" at bounding box center [413, 25] width 6 height 11
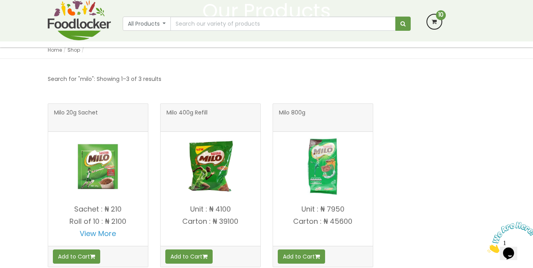
click at [435, 20] on icon at bounding box center [434, 22] width 14 height 14
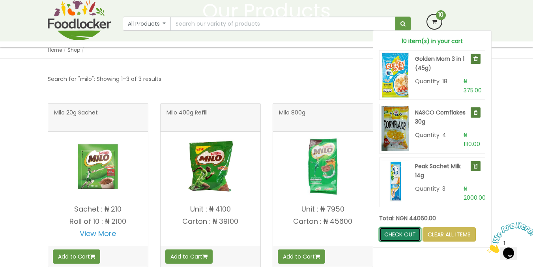
click at [390, 236] on link "CHECK OUT" at bounding box center [400, 234] width 42 height 14
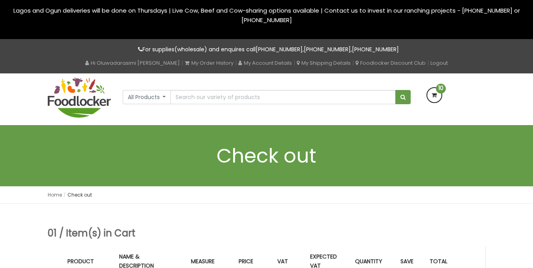
type input "[PERSON_NAME]"
type input "House 003, [STREET_ADDRESS]."
type input "Commodore guest house"
select select "window"
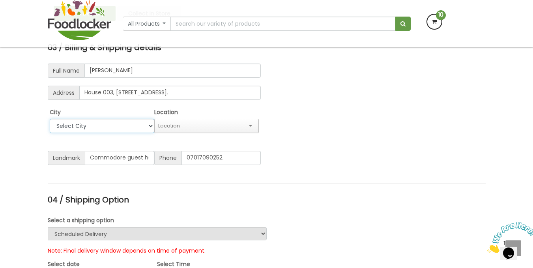
click at [144, 126] on select "Select City [GEOGRAPHIC_DATA] [GEOGRAPHIC_DATA] [GEOGRAPHIC_DATA]" at bounding box center [102, 126] width 105 height 14
select select "Ibadan"
click at [50, 119] on select "Select City [GEOGRAPHIC_DATA] [GEOGRAPHIC_DATA] [GEOGRAPHIC_DATA]" at bounding box center [102, 126] width 105 height 14
click at [172, 125] on input "text" at bounding box center [206, 125] width 97 height 7
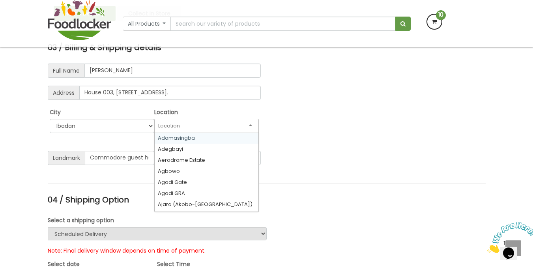
type input "e"
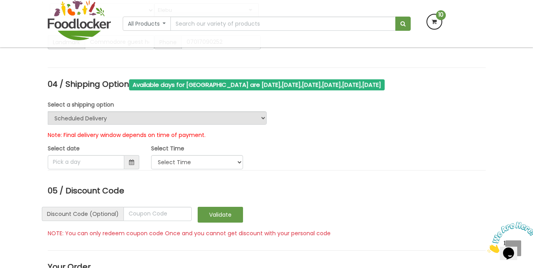
scroll to position [898, 0]
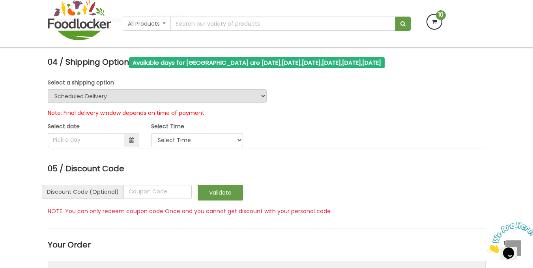
click at [129, 142] on span at bounding box center [131, 140] width 5 height 6
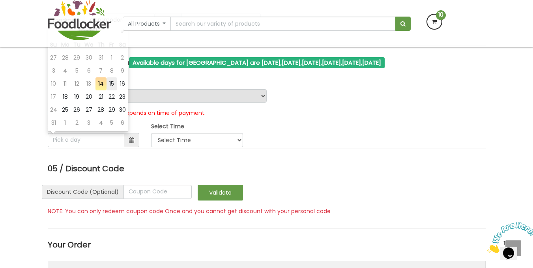
click at [115, 87] on td "15" at bounding box center [112, 83] width 11 height 13
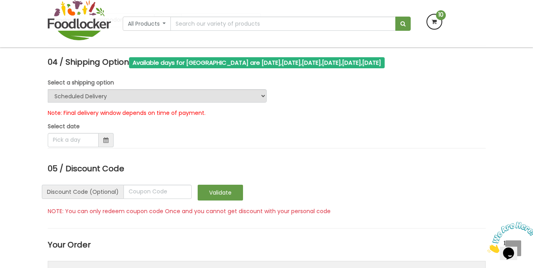
type input "[DATE]"
click at [115, 87] on div "Select a shipping option Urgent Scheduled Delivery" at bounding box center [157, 90] width 219 height 24
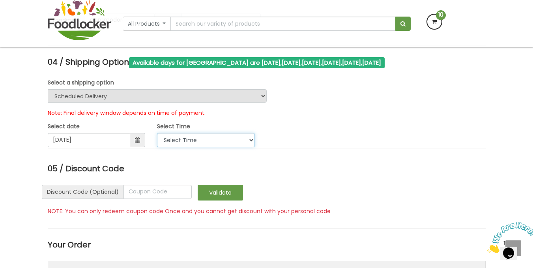
click at [176, 140] on select "Select Time 9:00 AM - 11:00 AM 11:00 AM - 1:00 PM 1:00 PM - 3:00 PM 3:00 PM - 5…" at bounding box center [206, 140] width 98 height 14
select select "5"
click at [157, 133] on select "Select Time 9:00 AM - 11:00 AM 11:00 AM - 1:00 PM 1:00 PM - 3:00 PM 3:00 PM - 5…" at bounding box center [206, 140] width 98 height 14
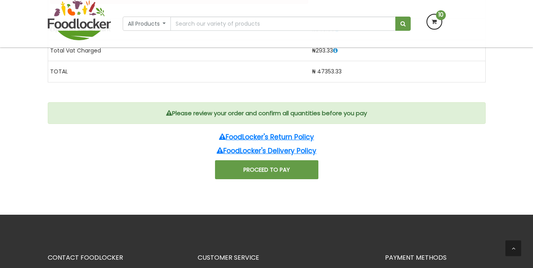
scroll to position [1844, 0]
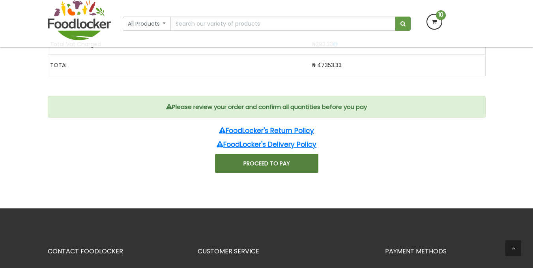
click at [257, 166] on button "PROCEED TO PAY" at bounding box center [266, 163] width 103 height 19
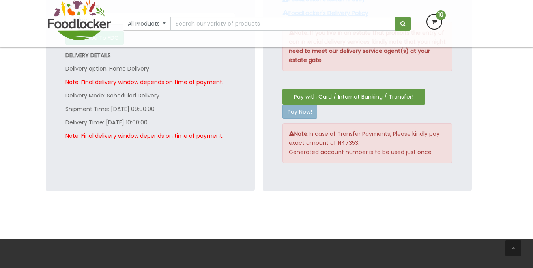
scroll to position [808, 0]
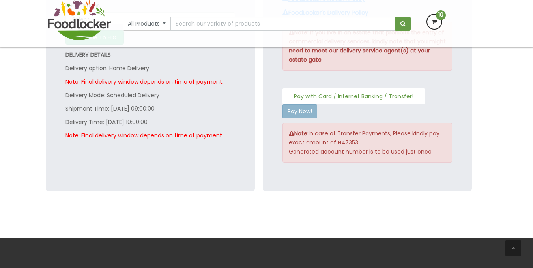
click at [350, 100] on button "Pay with Card / Internet Banking / Transfer!" at bounding box center [354, 96] width 142 height 16
click at [301, 95] on button "Pay with Card / Internet Banking / Transfer!" at bounding box center [354, 96] width 142 height 16
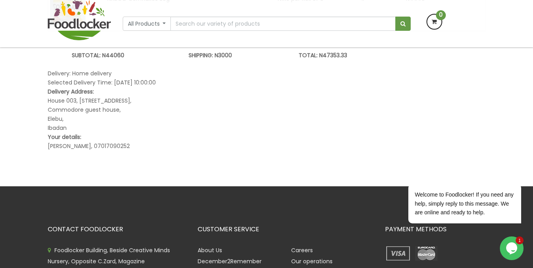
scroll to position [655, 0]
